Goal: Information Seeking & Learning: Learn about a topic

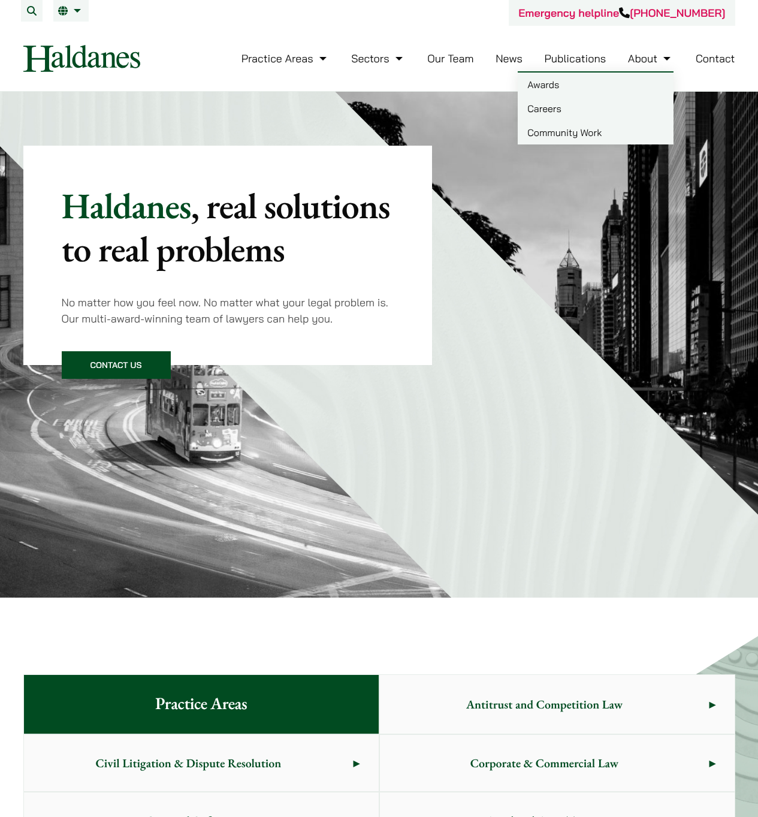
click at [557, 108] on link "Careers" at bounding box center [596, 108] width 156 height 24
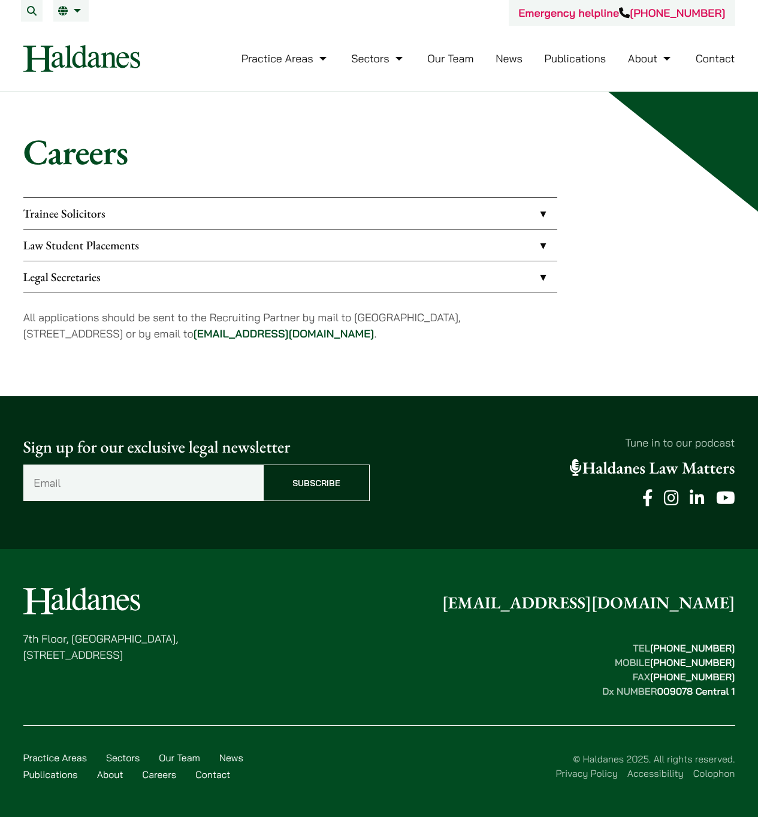
click at [103, 249] on link "Law Student Placements" at bounding box center [290, 244] width 534 height 31
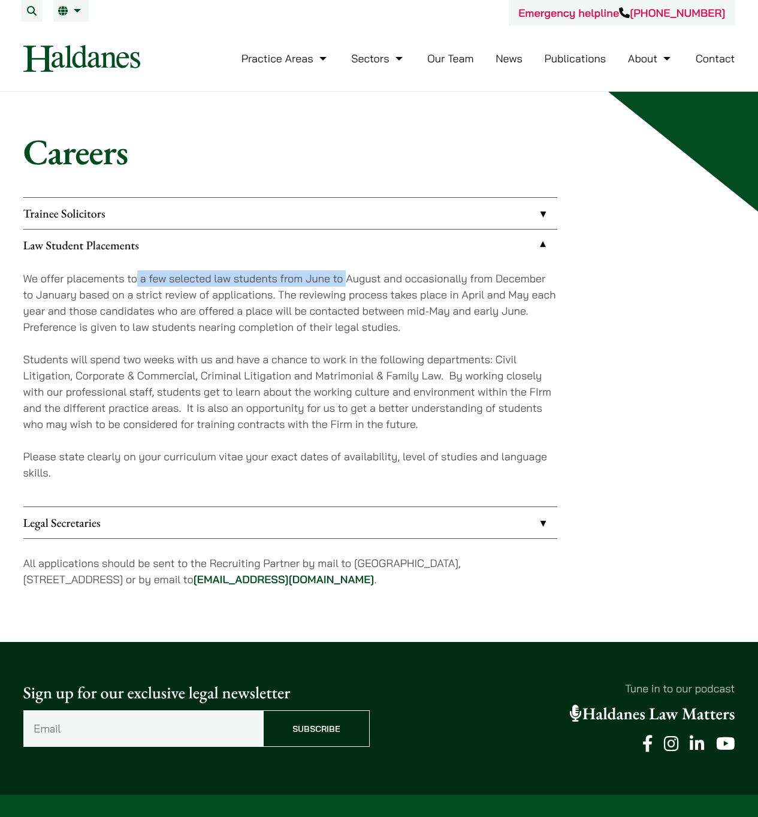
drag, startPoint x: 134, startPoint y: 276, endPoint x: 347, endPoint y: 280, distance: 212.7
click at [347, 280] on p "We offer placements to a few selected law students from June to August and occa…" at bounding box center [290, 302] width 534 height 65
drag, startPoint x: 347, startPoint y: 280, endPoint x: 377, endPoint y: 274, distance: 31.3
click at [347, 280] on p "We offer placements to a few selected law students from June to August and occa…" at bounding box center [290, 302] width 534 height 65
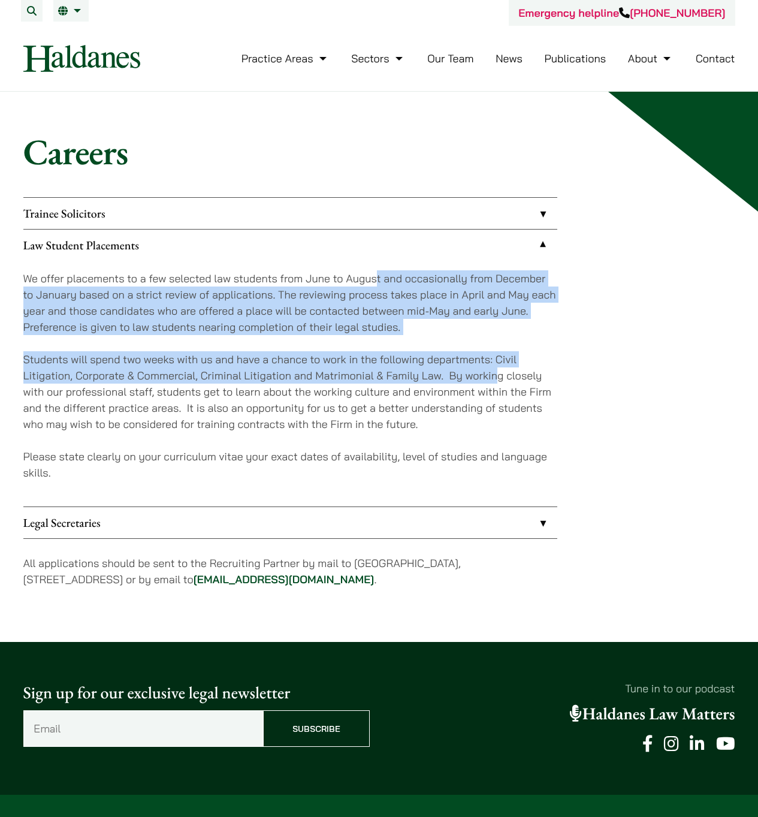
drag, startPoint x: 384, startPoint y: 274, endPoint x: 495, endPoint y: 373, distance: 148.5
click at [495, 373] on div "We offer placements to a few selected law students from June to August and occa…" at bounding box center [290, 384] width 534 height 246
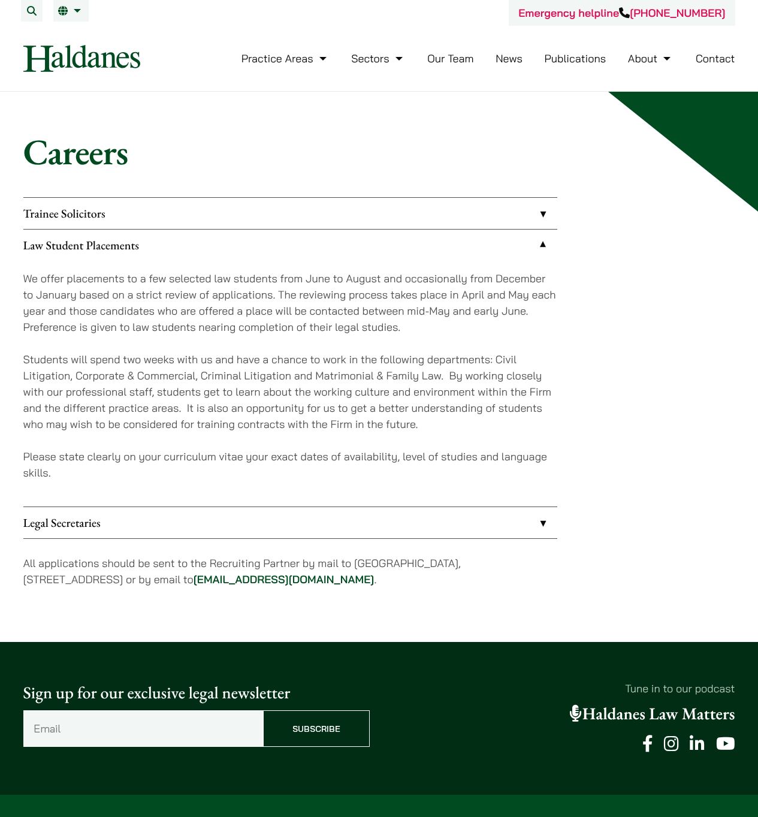
click at [495, 372] on p "Students will spend two weeks with us and have a chance to work in the followin…" at bounding box center [290, 391] width 534 height 81
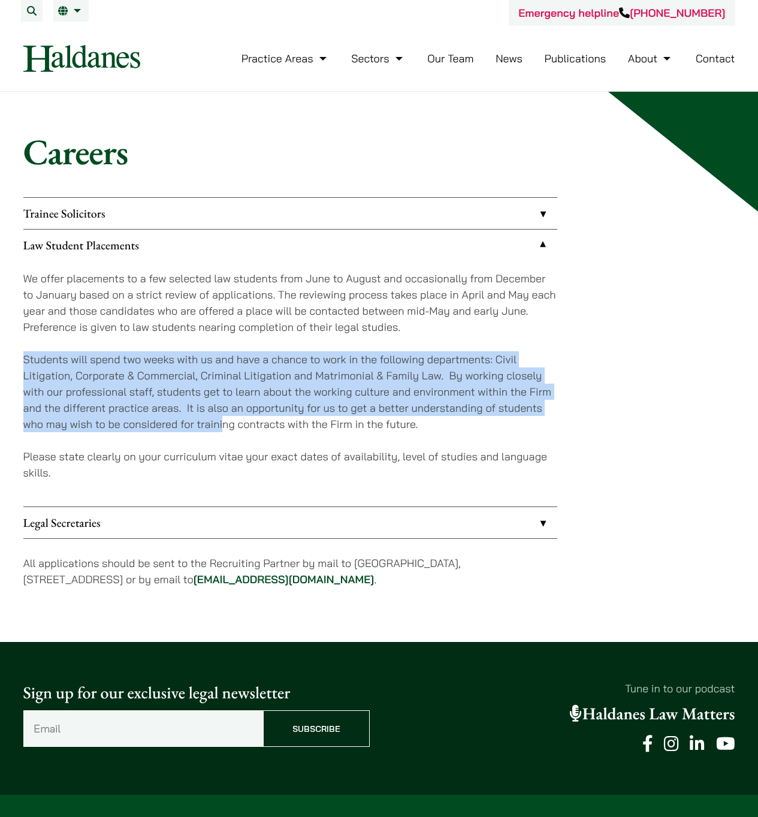
drag, startPoint x: 16, startPoint y: 358, endPoint x: 225, endPoint y: 424, distance: 219.6
click at [225, 423] on div "Careers Trainee Solicitors We look to recruit two to four top-quality trainee s…" at bounding box center [379, 366] width 755 height 473
click at [225, 424] on p "Students will spend two weeks with us and have a chance to work in the followin…" at bounding box center [290, 391] width 534 height 81
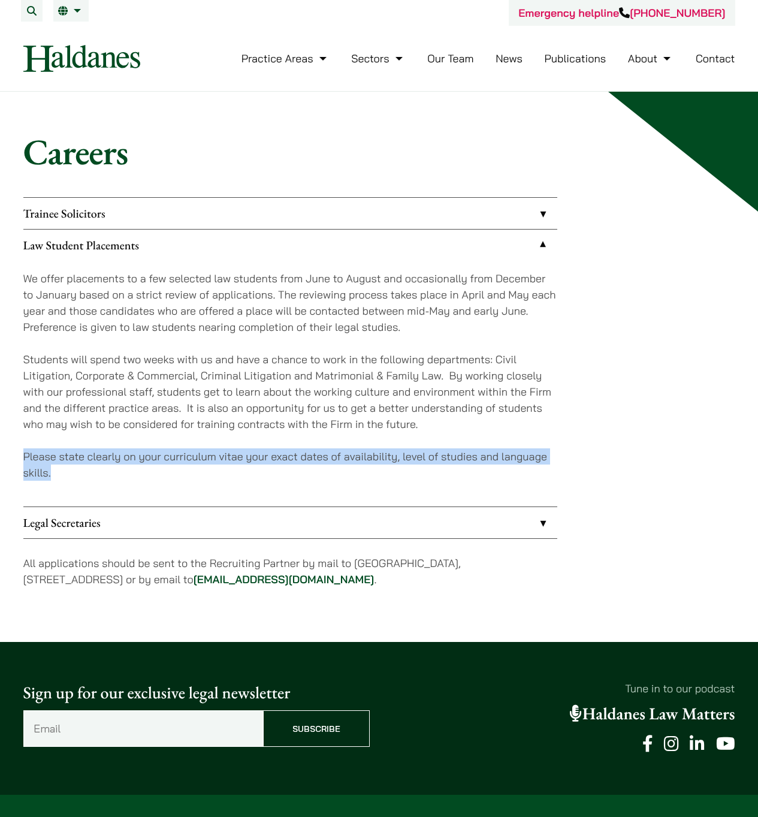
drag, startPoint x: 24, startPoint y: 452, endPoint x: 68, endPoint y: 472, distance: 48.0
click at [67, 472] on p "Please state clearly on your curriculum vitae your exact dates of availability,…" at bounding box center [290, 464] width 534 height 32
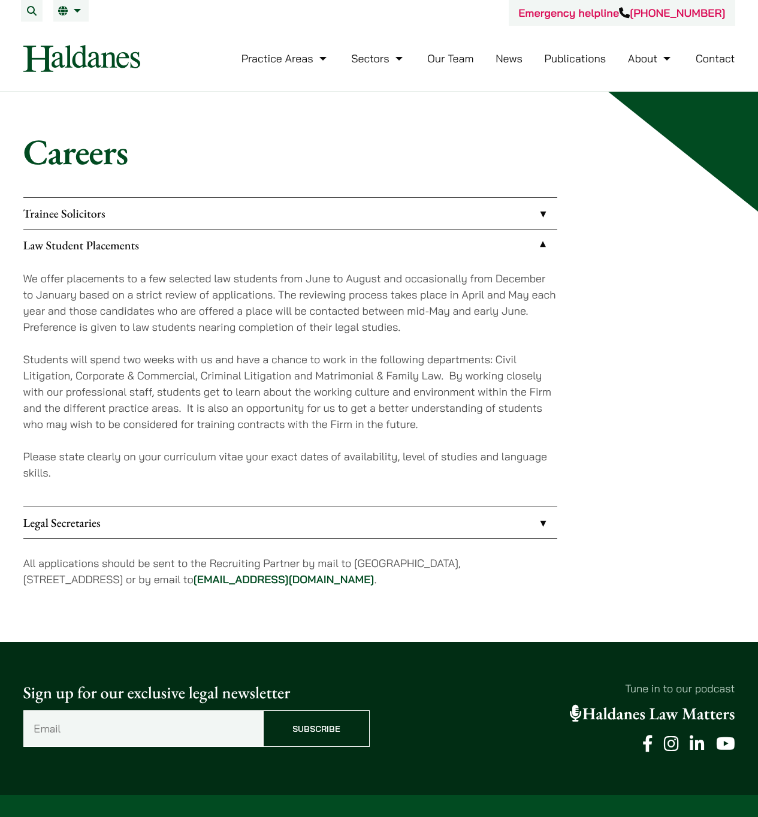
drag, startPoint x: 68, startPoint y: 471, endPoint x: 93, endPoint y: 471, distance: 24.6
click at [69, 471] on p "Please state clearly on your curriculum vitae your exact dates of availability,…" at bounding box center [290, 464] width 534 height 32
drag, startPoint x: 397, startPoint y: 458, endPoint x: 545, endPoint y: 463, distance: 148.7
click at [545, 463] on p "Please state clearly on your curriculum vitae your exact dates of availability,…" at bounding box center [290, 464] width 534 height 32
